Goal: Task Accomplishment & Management: Manage account settings

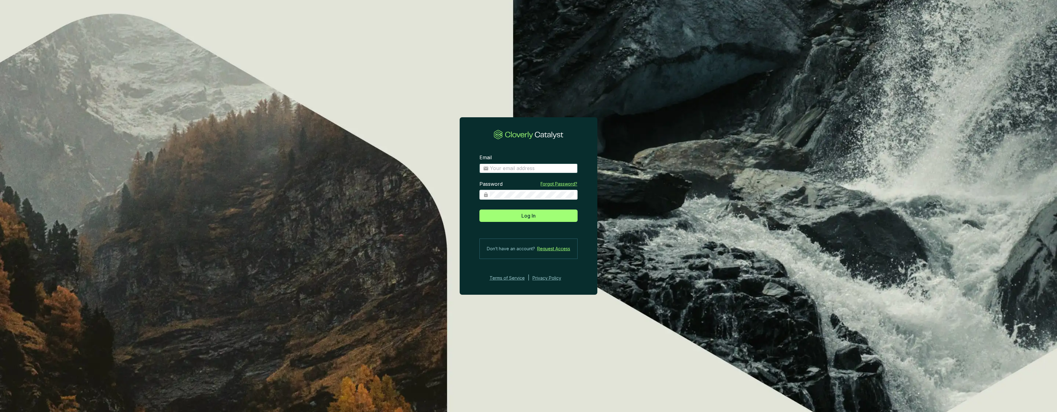
type input "[PERSON_NAME][EMAIL_ADDRESS][DOMAIN_NAME]"
click at [529, 216] on button "Log In" at bounding box center [529, 216] width 98 height 12
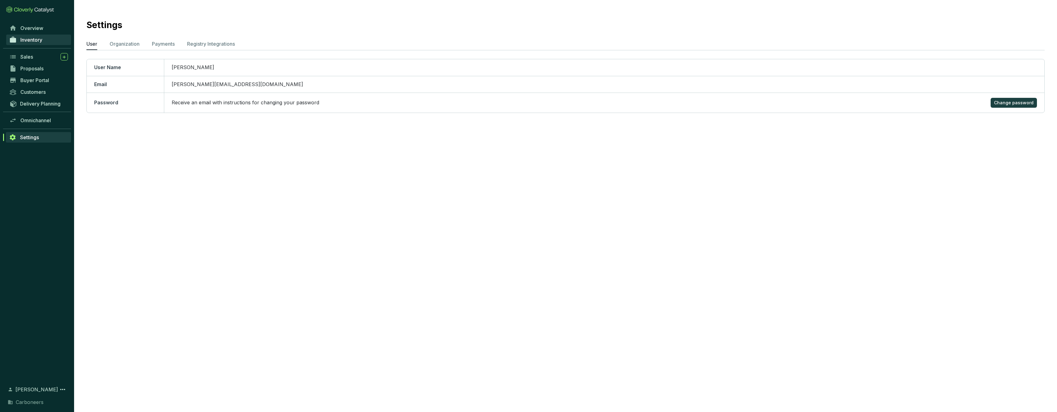
click at [34, 42] on span "Inventory" at bounding box center [31, 40] width 22 height 6
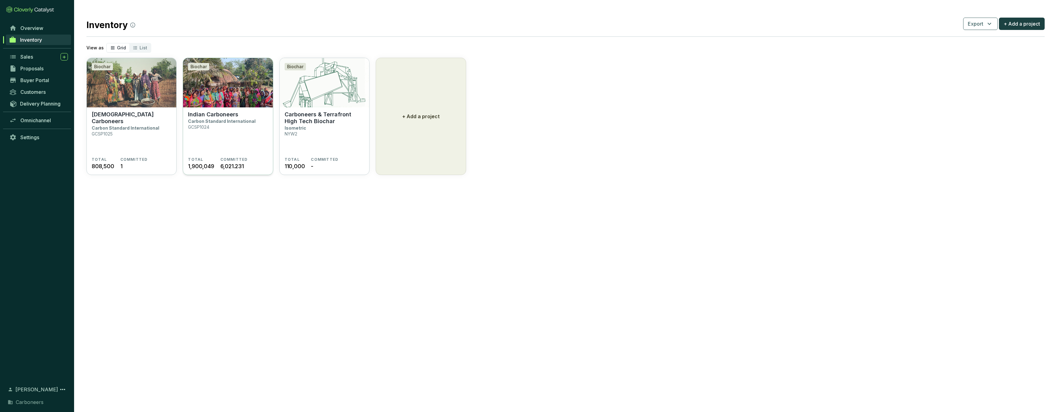
click at [198, 104] on img at bounding box center [228, 82] width 90 height 49
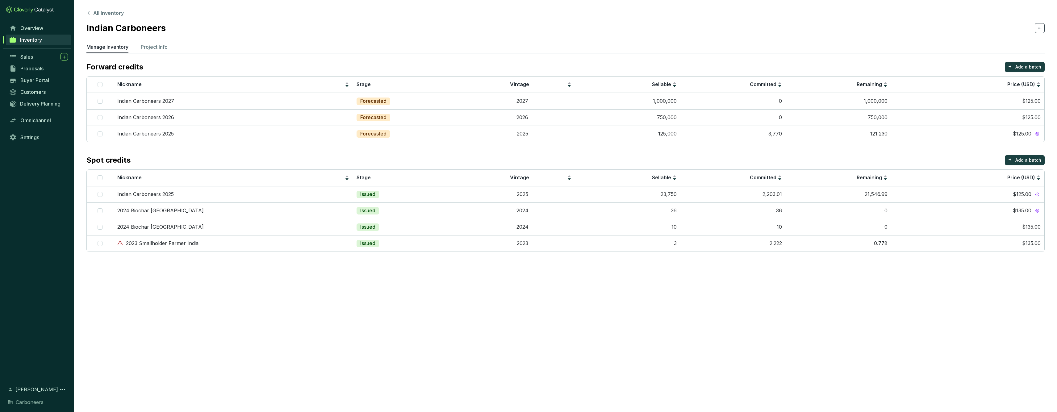
click at [36, 39] on span "Inventory" at bounding box center [31, 40] width 22 height 6
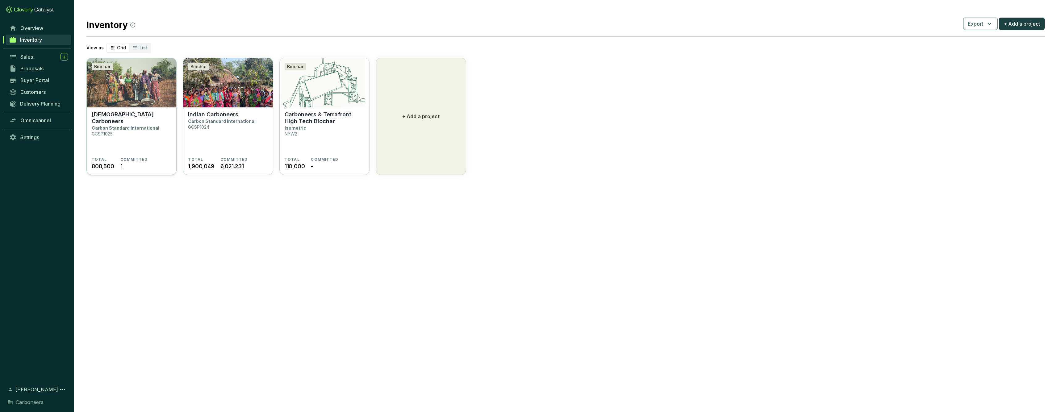
click at [139, 110] on section "Ghanaian Carboneers Carbon Standard International GCSP1025 TOTAL 808,500 COMMIT…" at bounding box center [132, 141] width 90 height 68
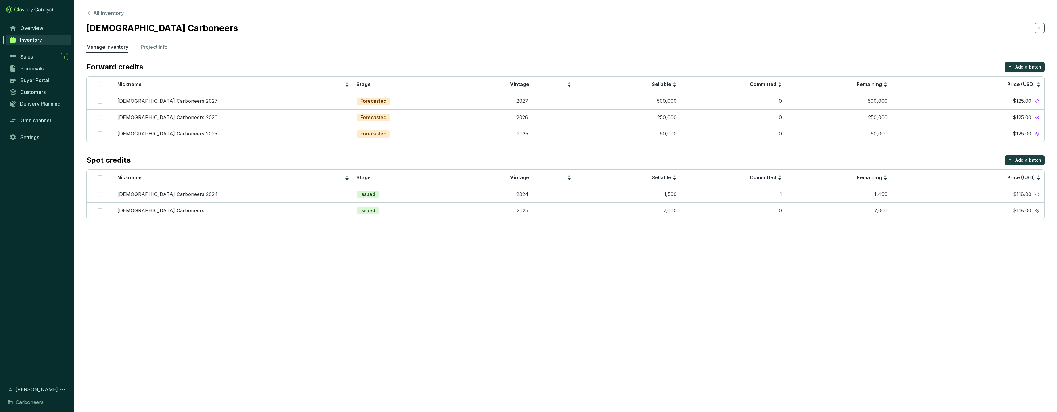
click at [38, 38] on span "Inventory" at bounding box center [31, 40] width 22 height 6
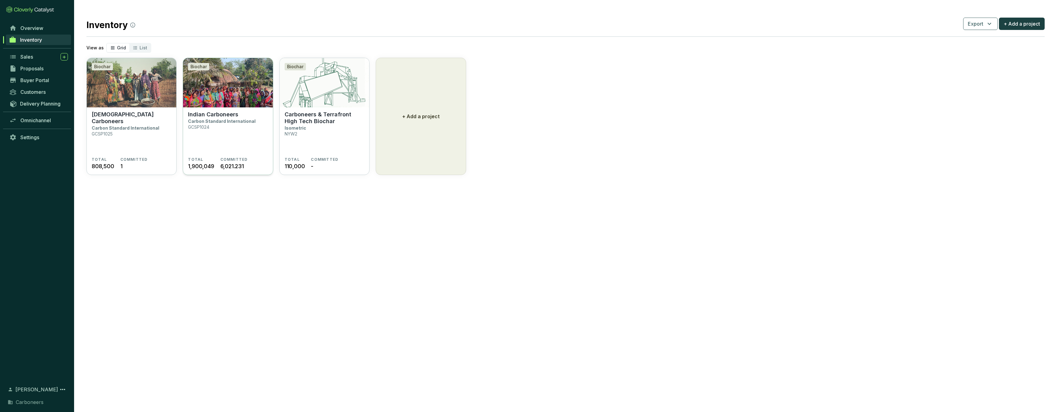
click at [209, 124] on p "Carbon Standard International" at bounding box center [222, 121] width 68 height 5
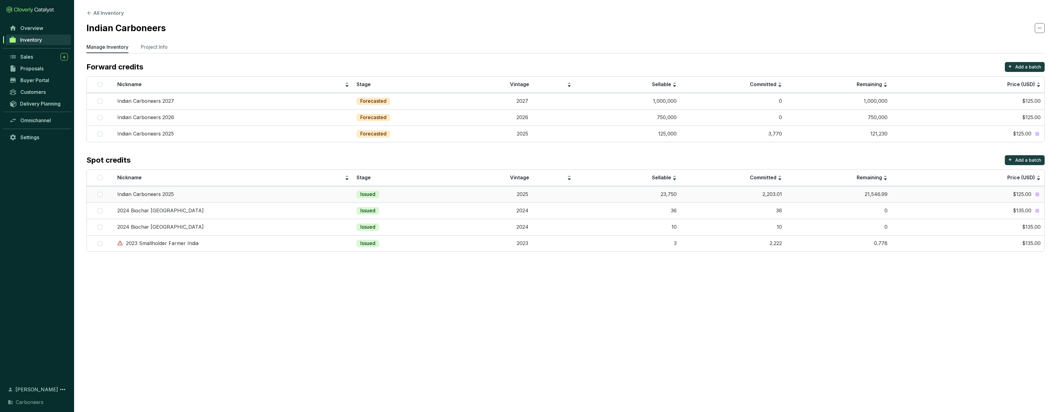
click at [614, 194] on td "23,750" at bounding box center [627, 194] width 105 height 16
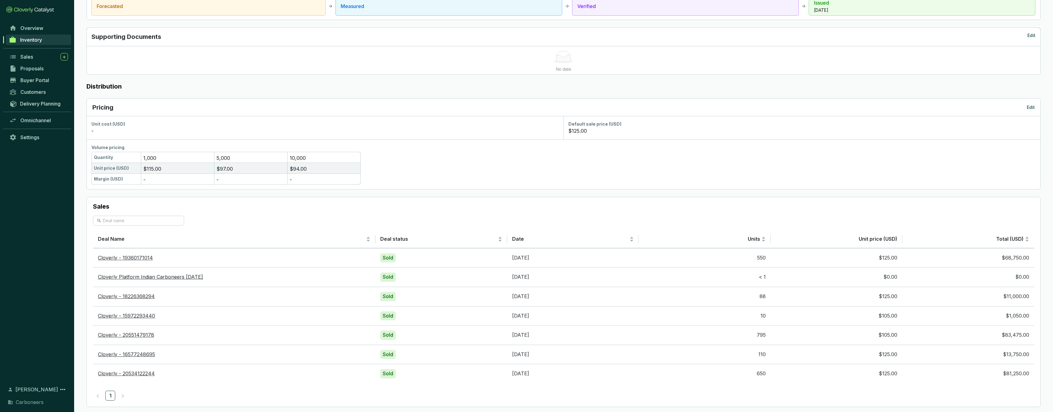
scroll to position [290, 0]
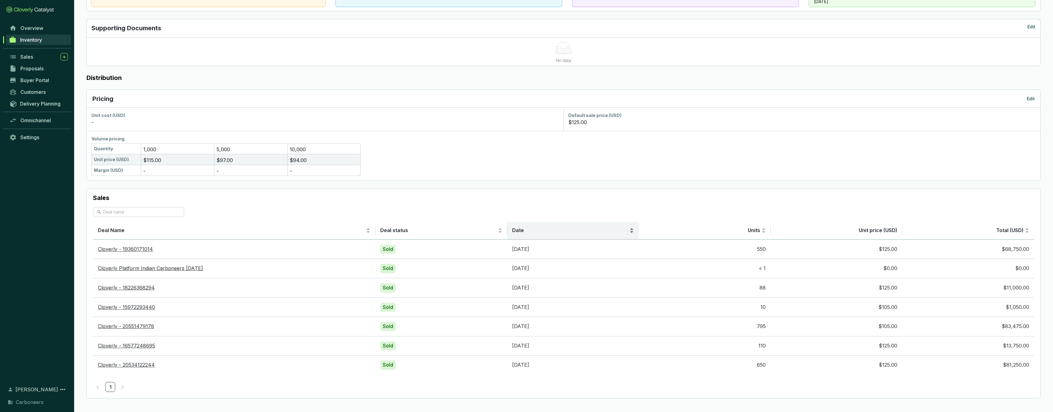
click at [603, 231] on span "Date" at bounding box center [570, 230] width 116 height 7
click at [575, 234] on div "Date" at bounding box center [573, 230] width 122 height 7
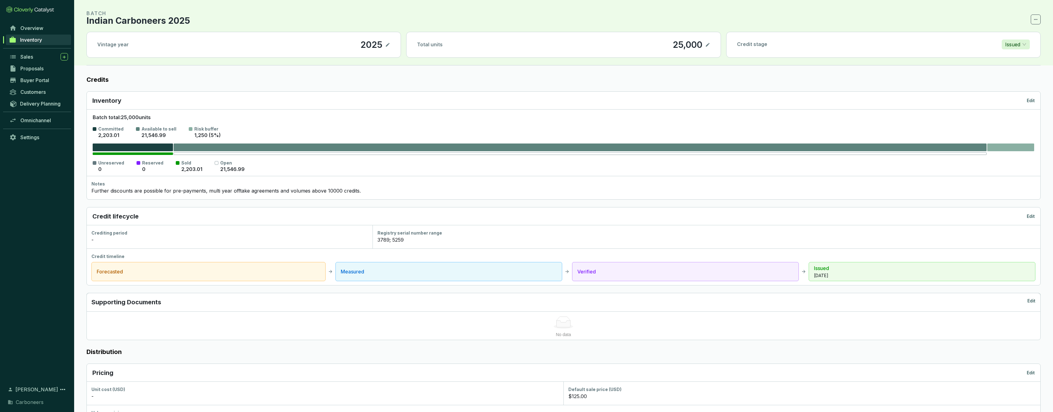
scroll to position [0, 0]
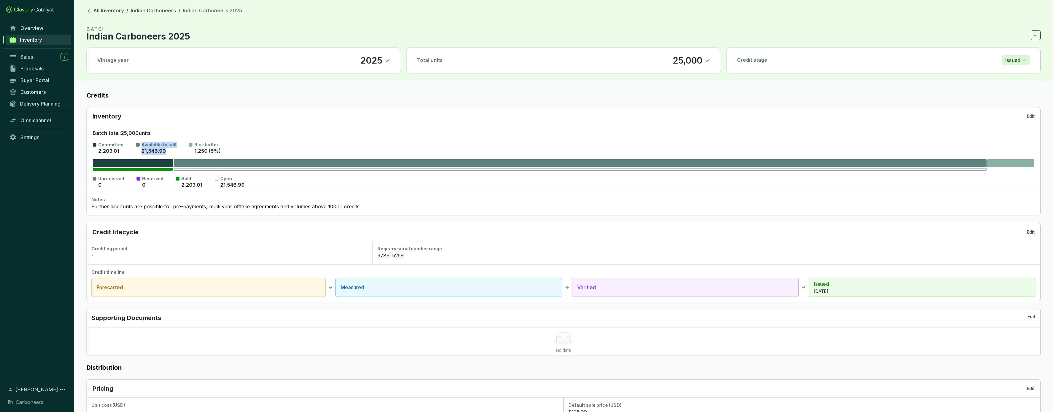
drag, startPoint x: 165, startPoint y: 150, endPoint x: 131, endPoint y: 150, distance: 34.3
click at [131, 150] on section "Committed 2,203.01 Available to sell 21,546.99 Risk buffer 1,250 (5%)" at bounding box center [563, 148] width 941 height 13
click at [106, 151] on p "2,203.01" at bounding box center [108, 151] width 21 height 7
drag, startPoint x: 195, startPoint y: 185, endPoint x: 174, endPoint y: 185, distance: 20.7
click at [174, 185] on section "Unreserved 0 Reserved 0 Sold 2,203.01 Open 21,546.99" at bounding box center [563, 182] width 941 height 13
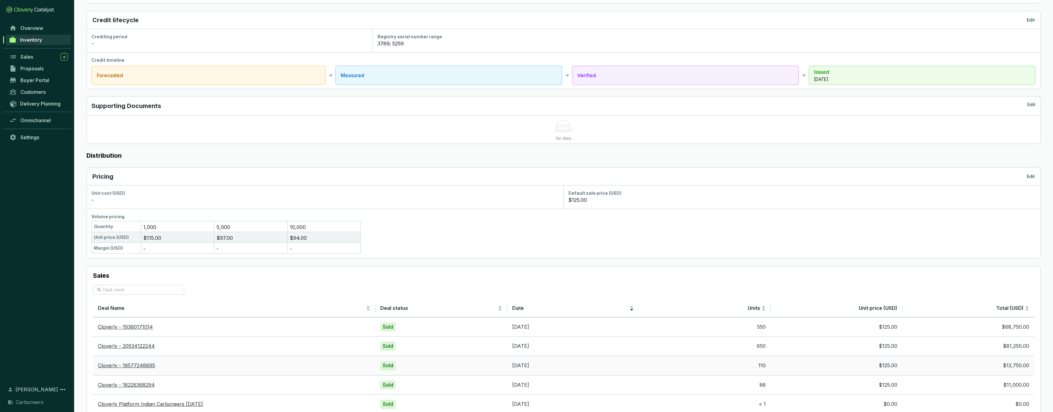
scroll to position [0, 0]
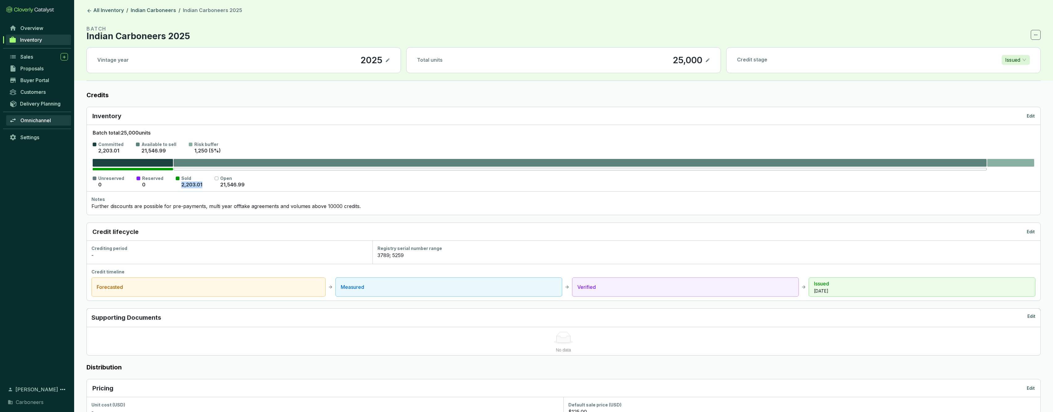
click at [39, 123] on span "Omnichannel" at bounding box center [35, 120] width 31 height 6
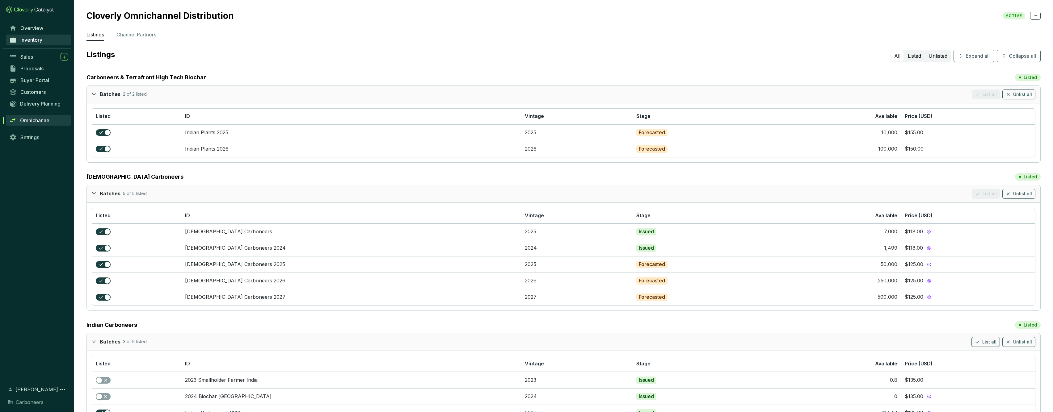
click at [35, 41] on span "Inventory" at bounding box center [31, 40] width 22 height 6
